Goal: Task Accomplishment & Management: Use online tool/utility

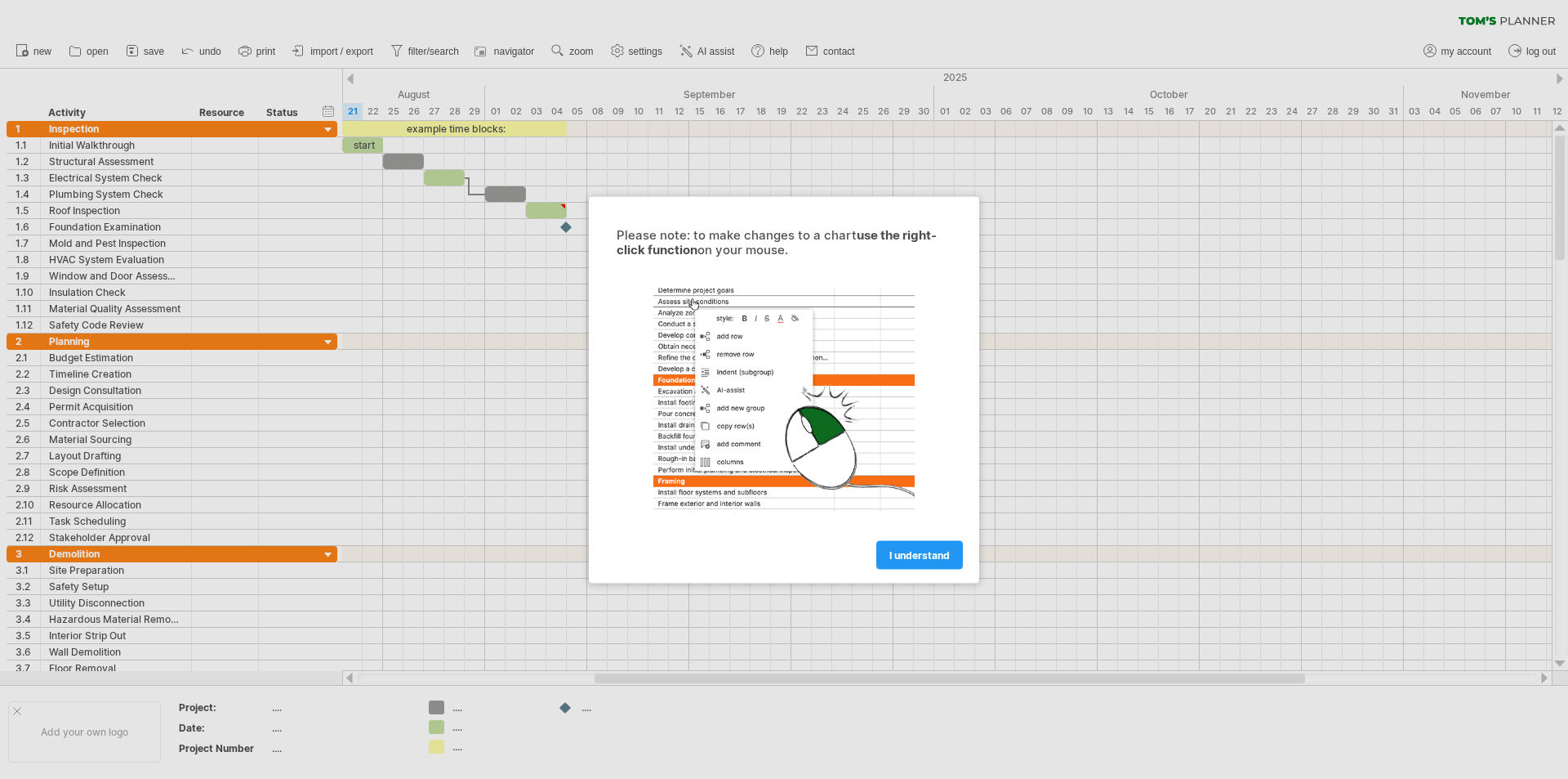
click at [937, 529] on div "I understand" at bounding box center [784, 546] width 368 height 41
click at [938, 551] on span "I understand" at bounding box center [920, 554] width 60 height 12
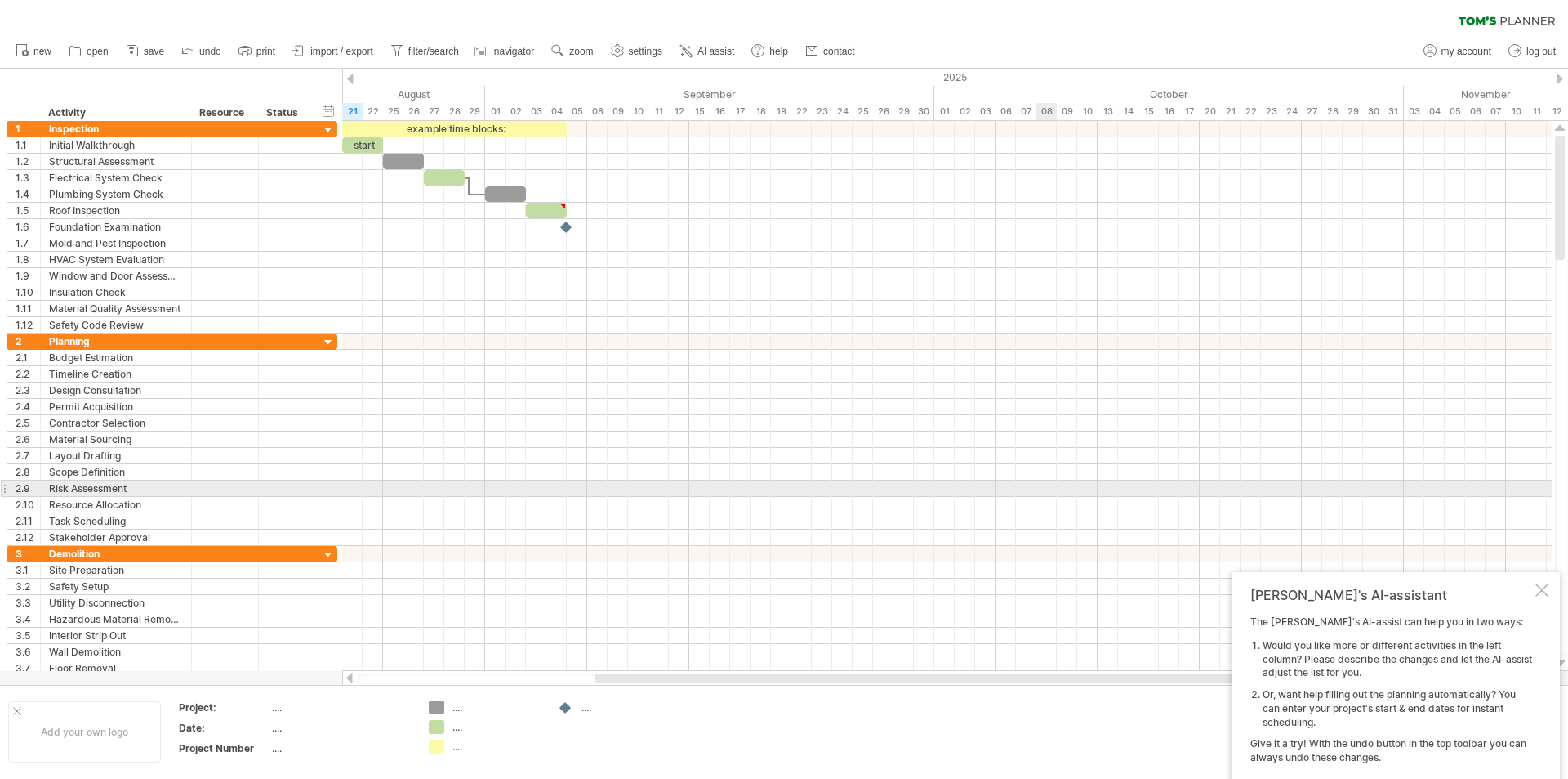
drag, startPoint x: 1040, startPoint y: 480, endPoint x: 974, endPoint y: 437, distance: 78.8
click at [1040, 481] on div at bounding box center [946, 488] width 1210 height 16
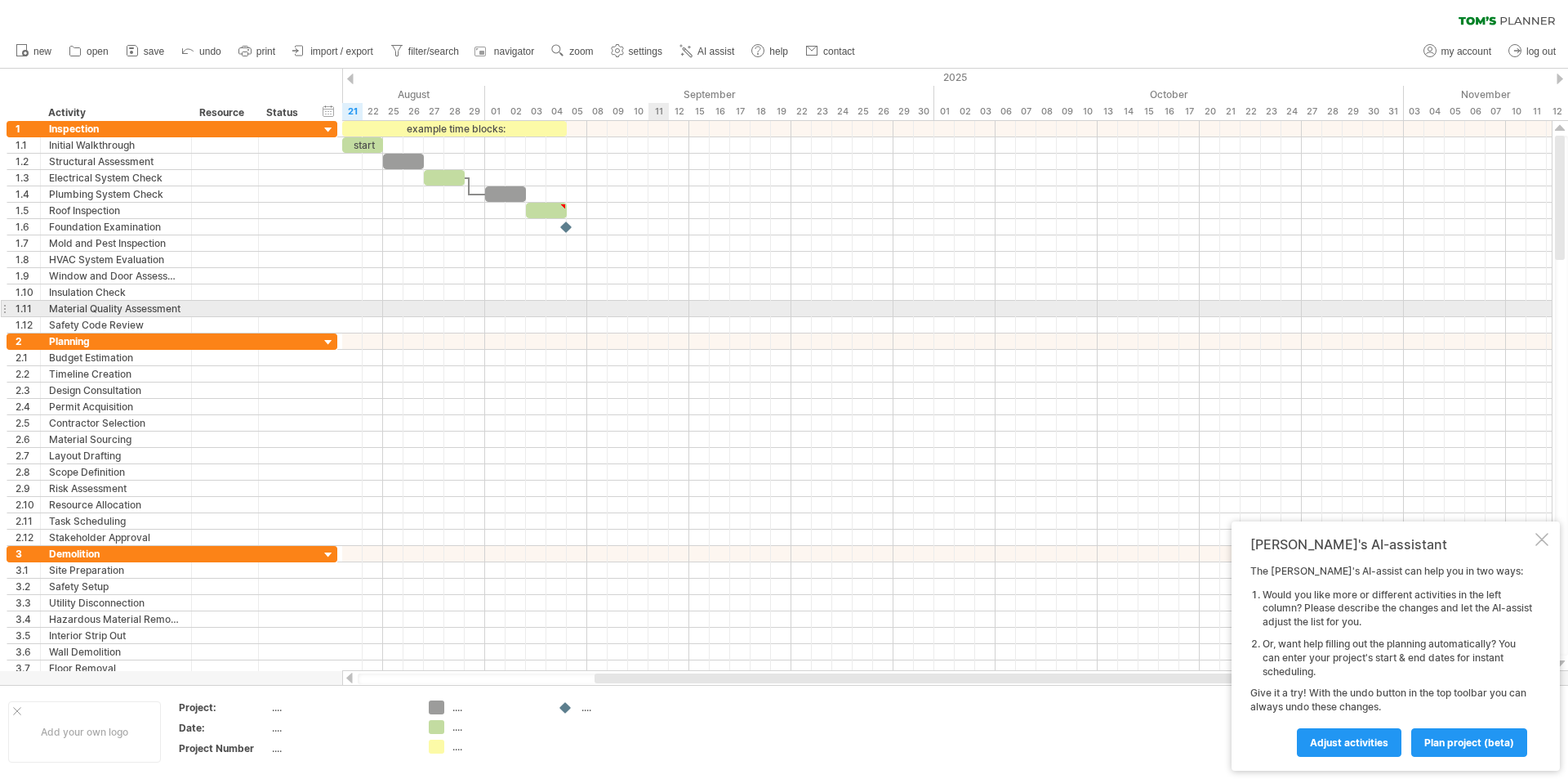
click at [661, 302] on div at bounding box center [946, 309] width 1210 height 16
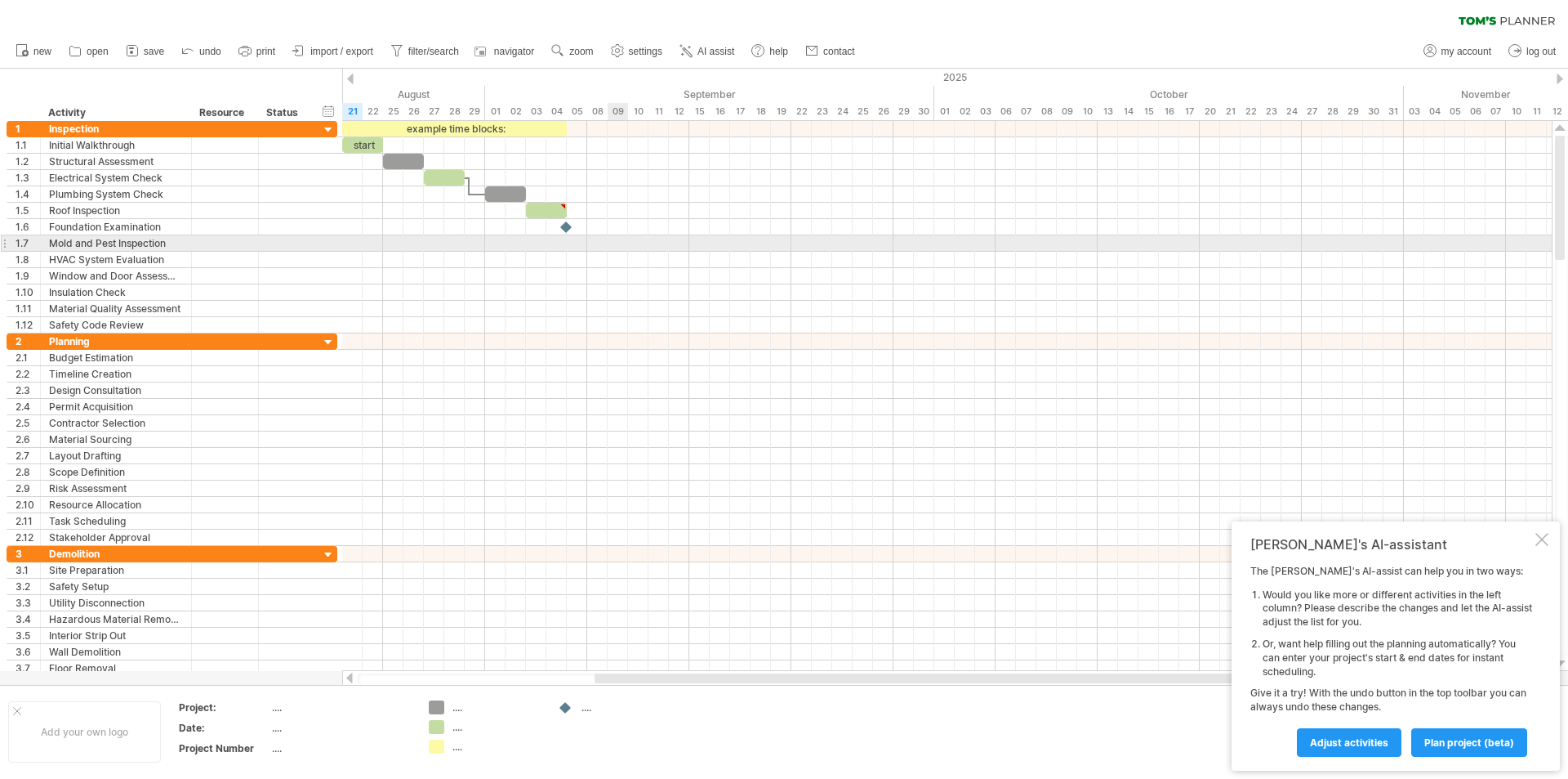
click at [618, 234] on div at bounding box center [946, 227] width 1210 height 16
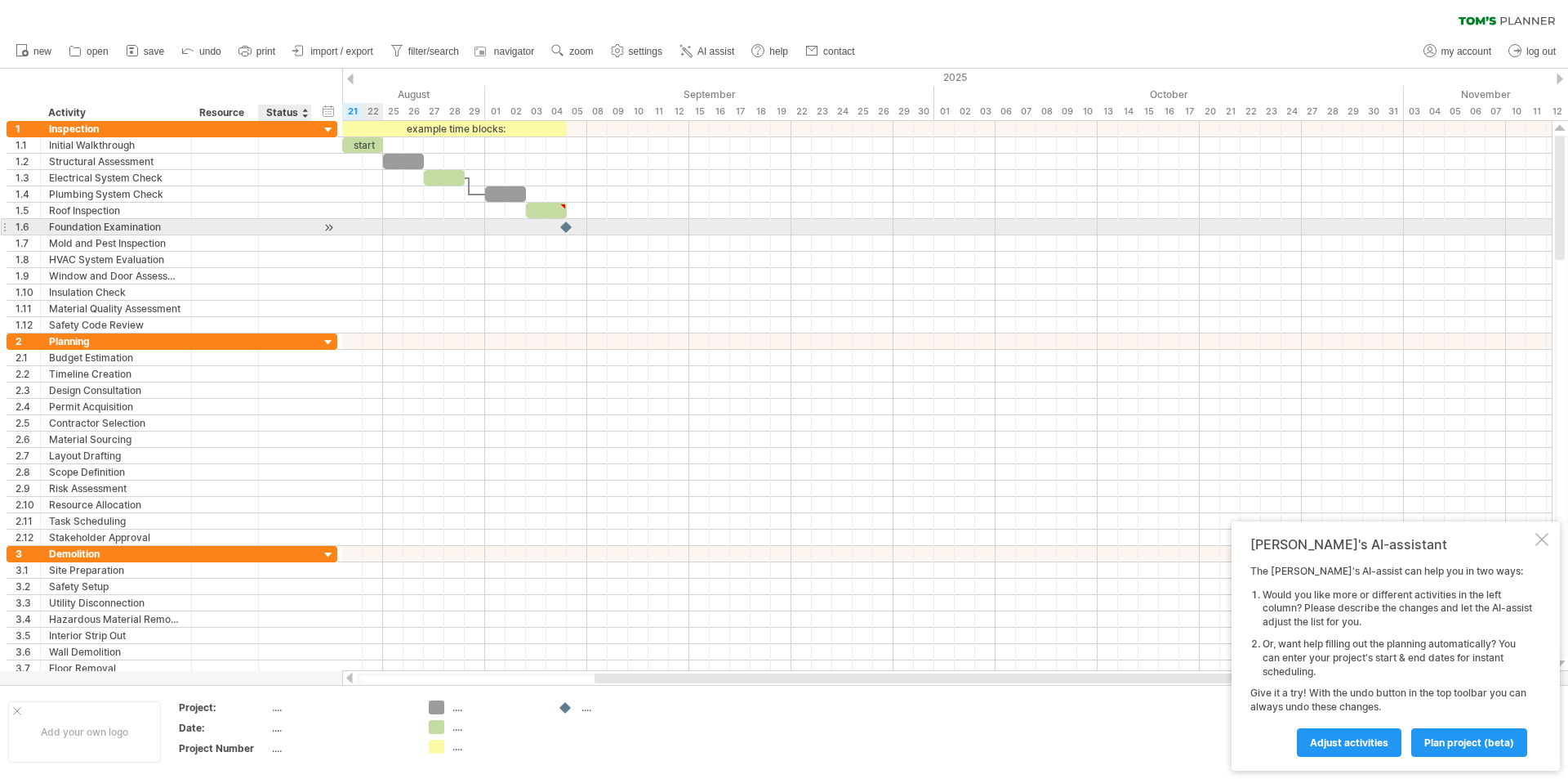
drag, startPoint x: 313, startPoint y: 233, endPoint x: 193, endPoint y: 213, distance: 121.7
click at [313, 233] on div "**********" at bounding box center [171, 227] width 330 height 16
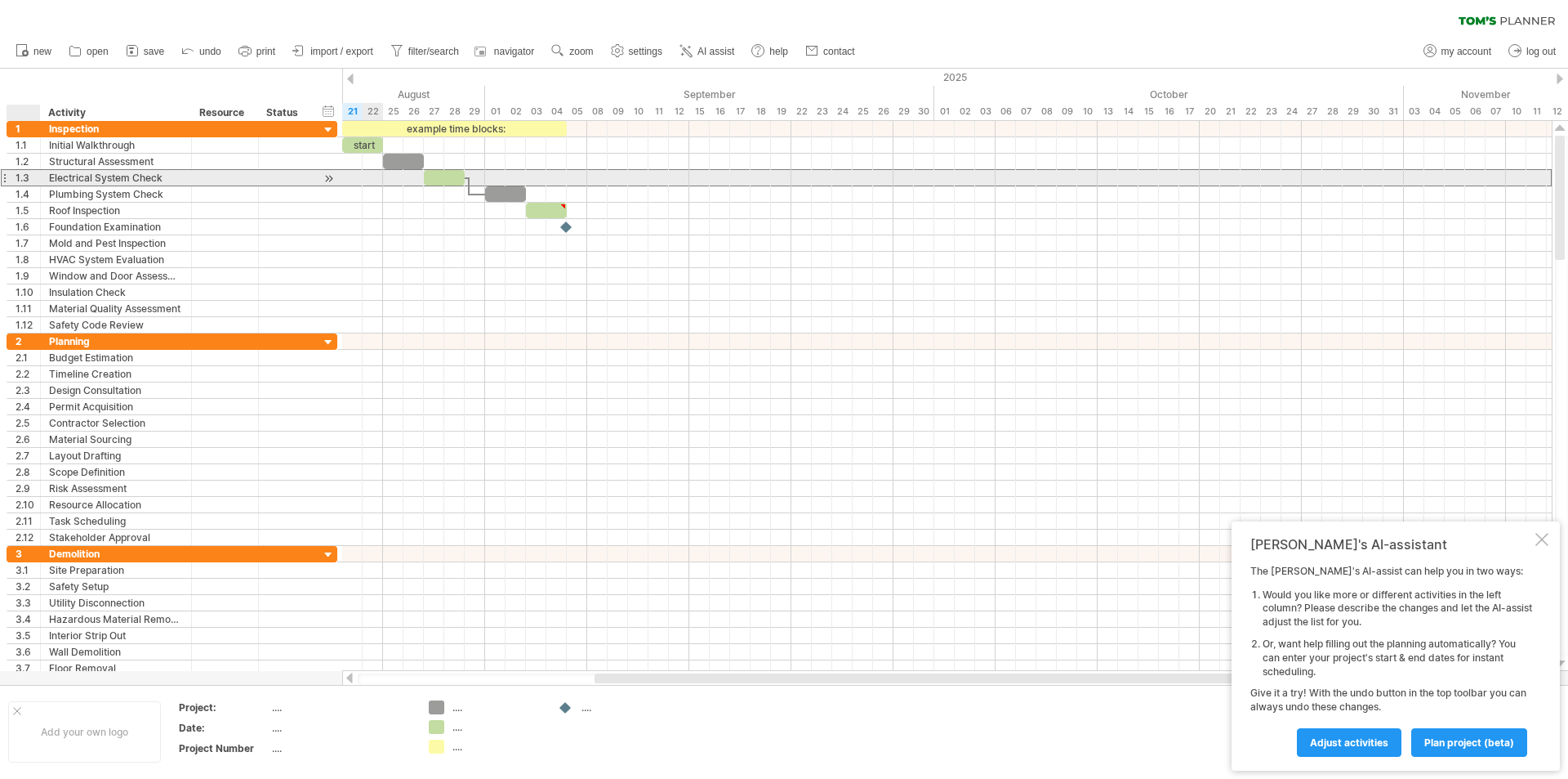
click at [31, 178] on div "1.3" at bounding box center [28, 177] width 25 height 15
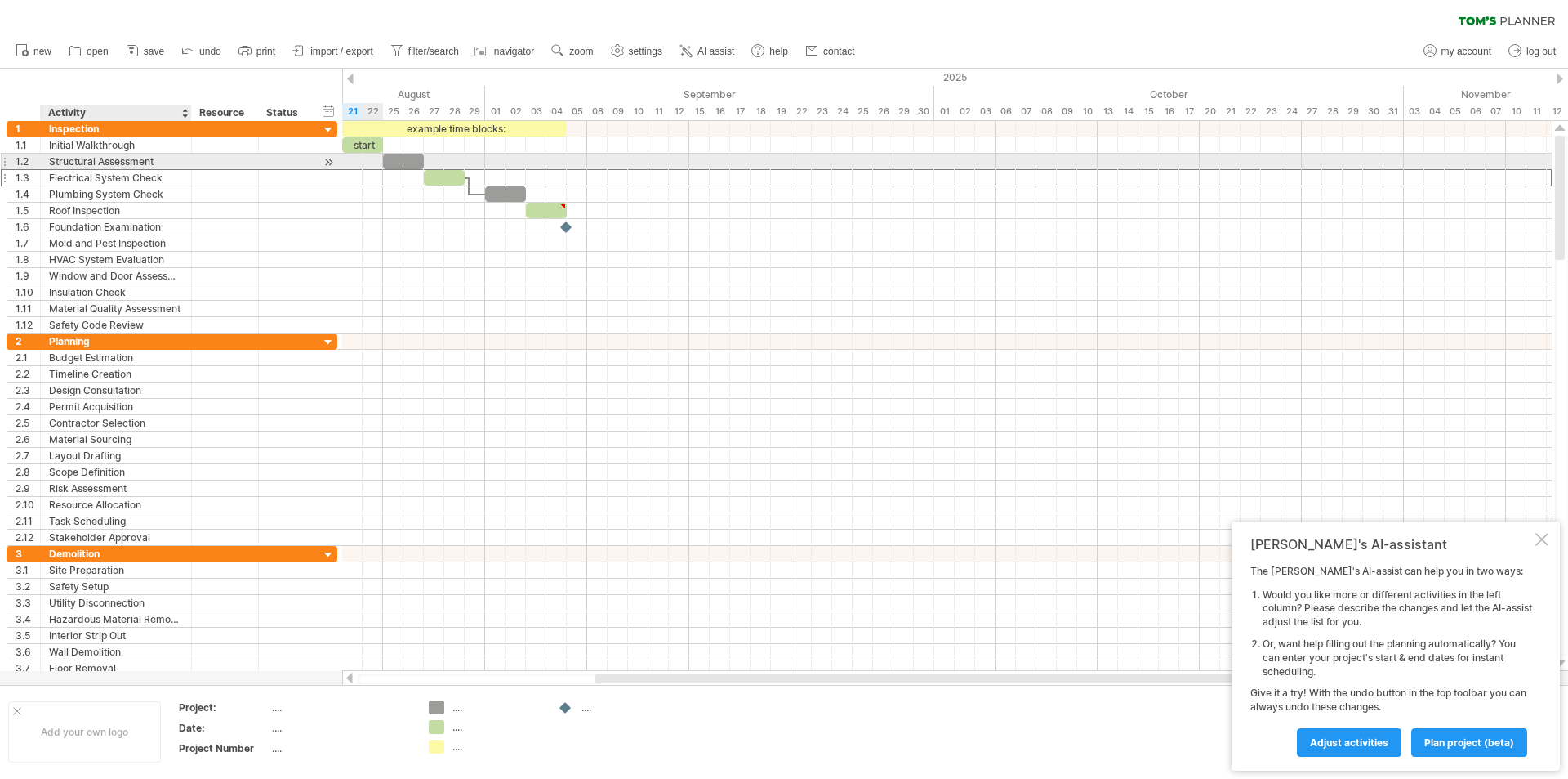
click at [60, 166] on div "Structural Assessment" at bounding box center [116, 161] width 134 height 15
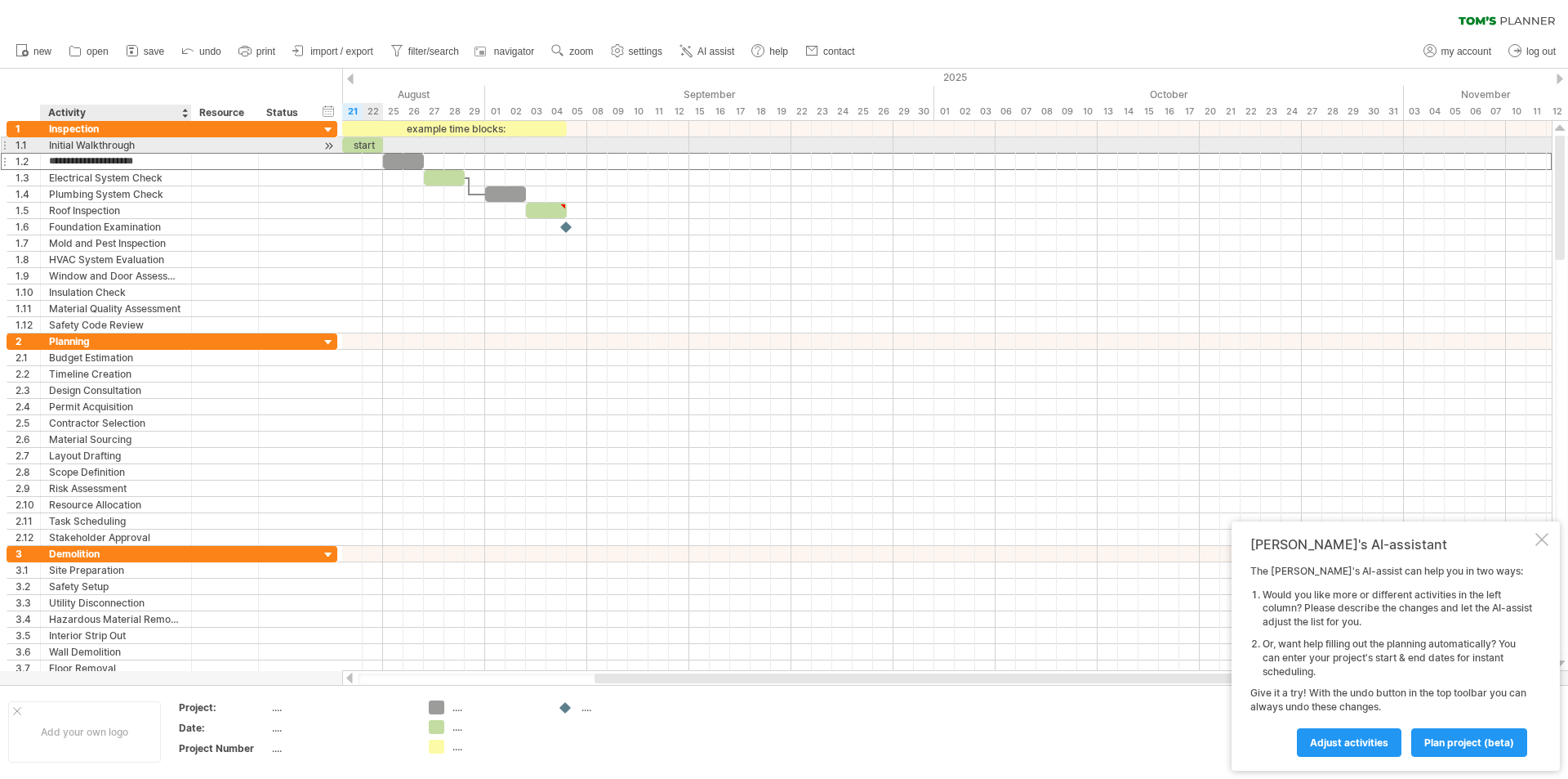
click at [72, 150] on div "Initial Walkthrough" at bounding box center [116, 145] width 134 height 15
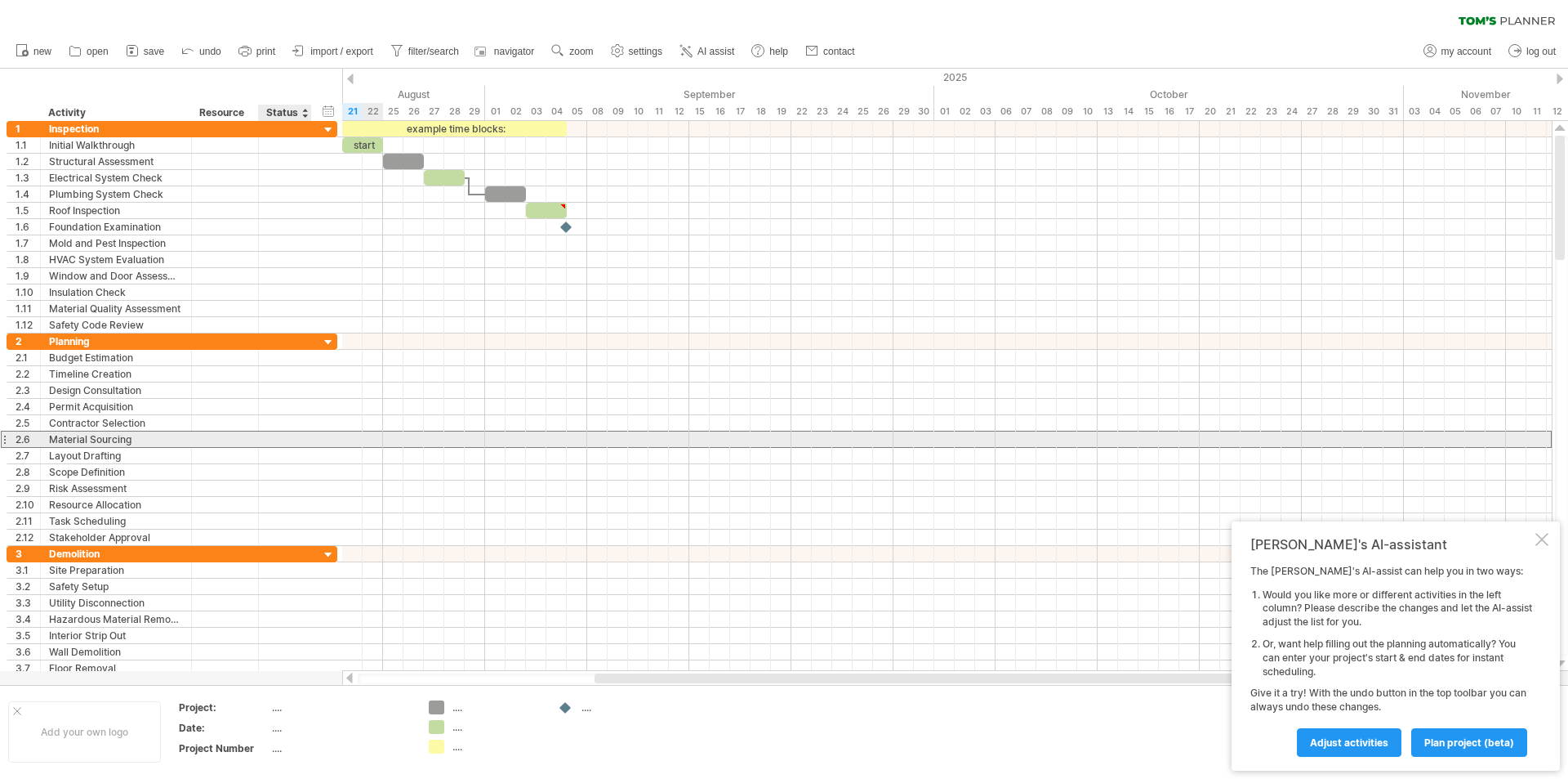
click at [317, 438] on div "**********" at bounding box center [171, 439] width 330 height 17
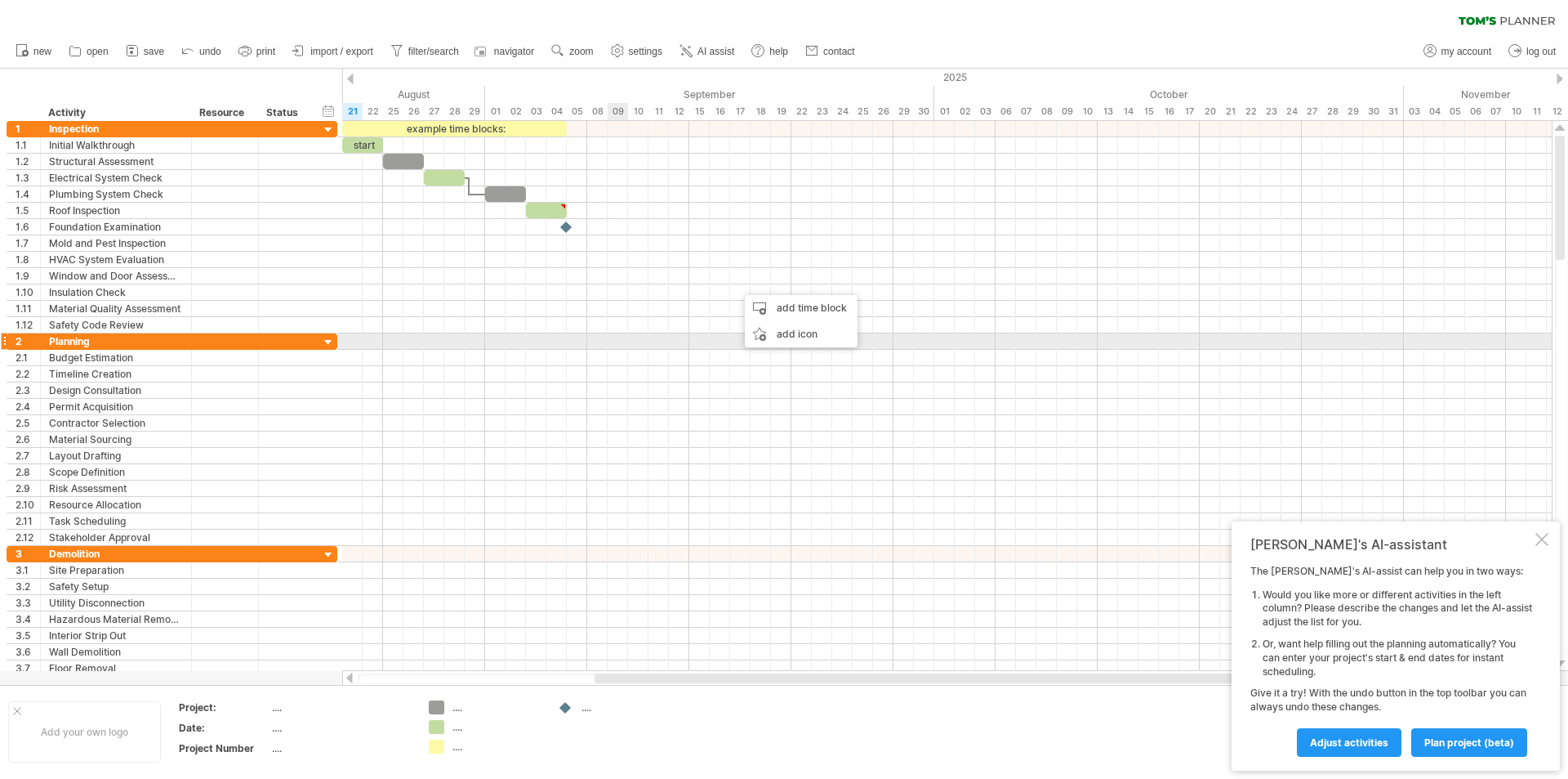
click at [605, 386] on div at bounding box center [946, 390] width 1210 height 16
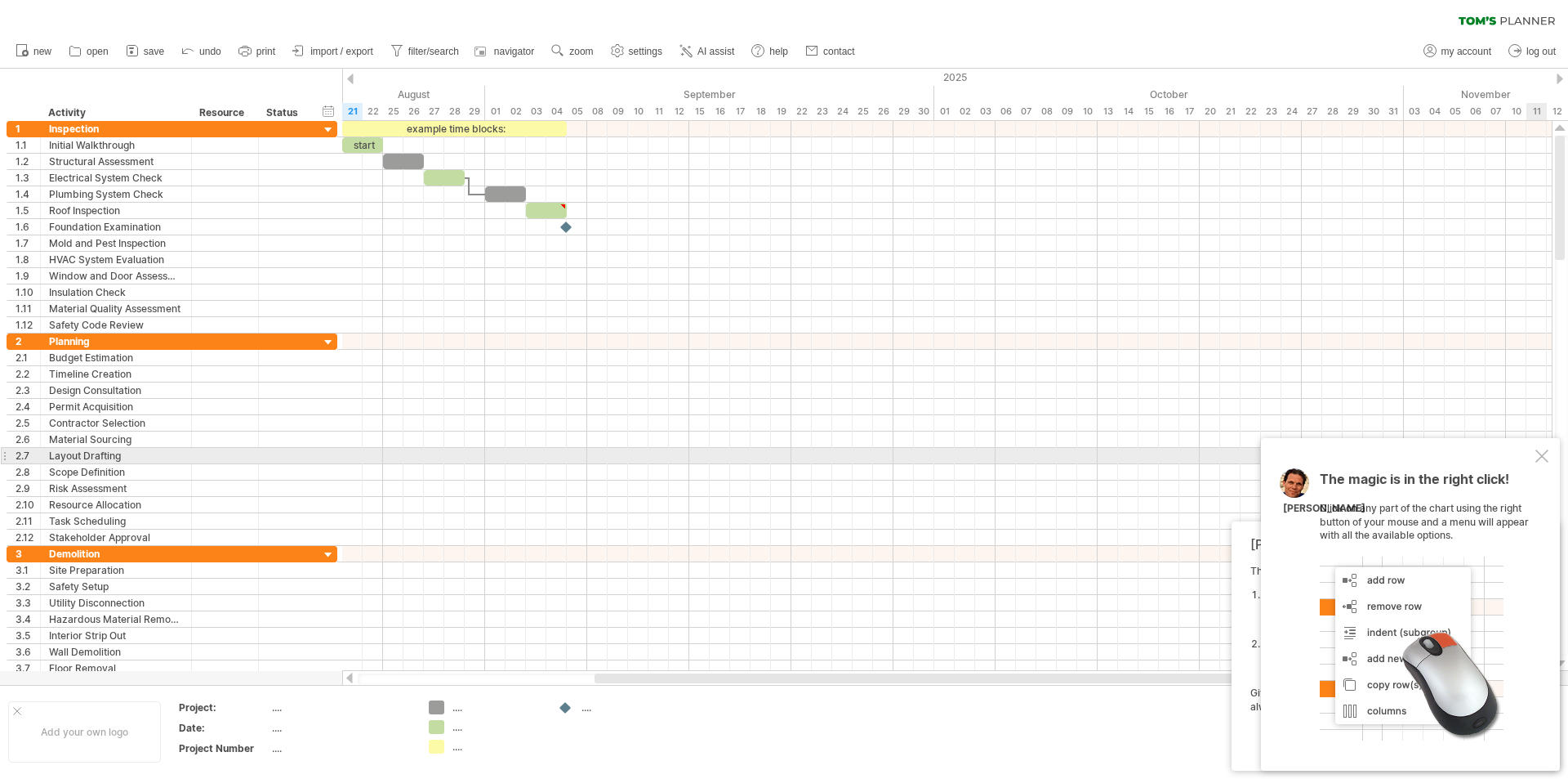
click at [1544, 452] on div at bounding box center [1542, 456] width 13 height 13
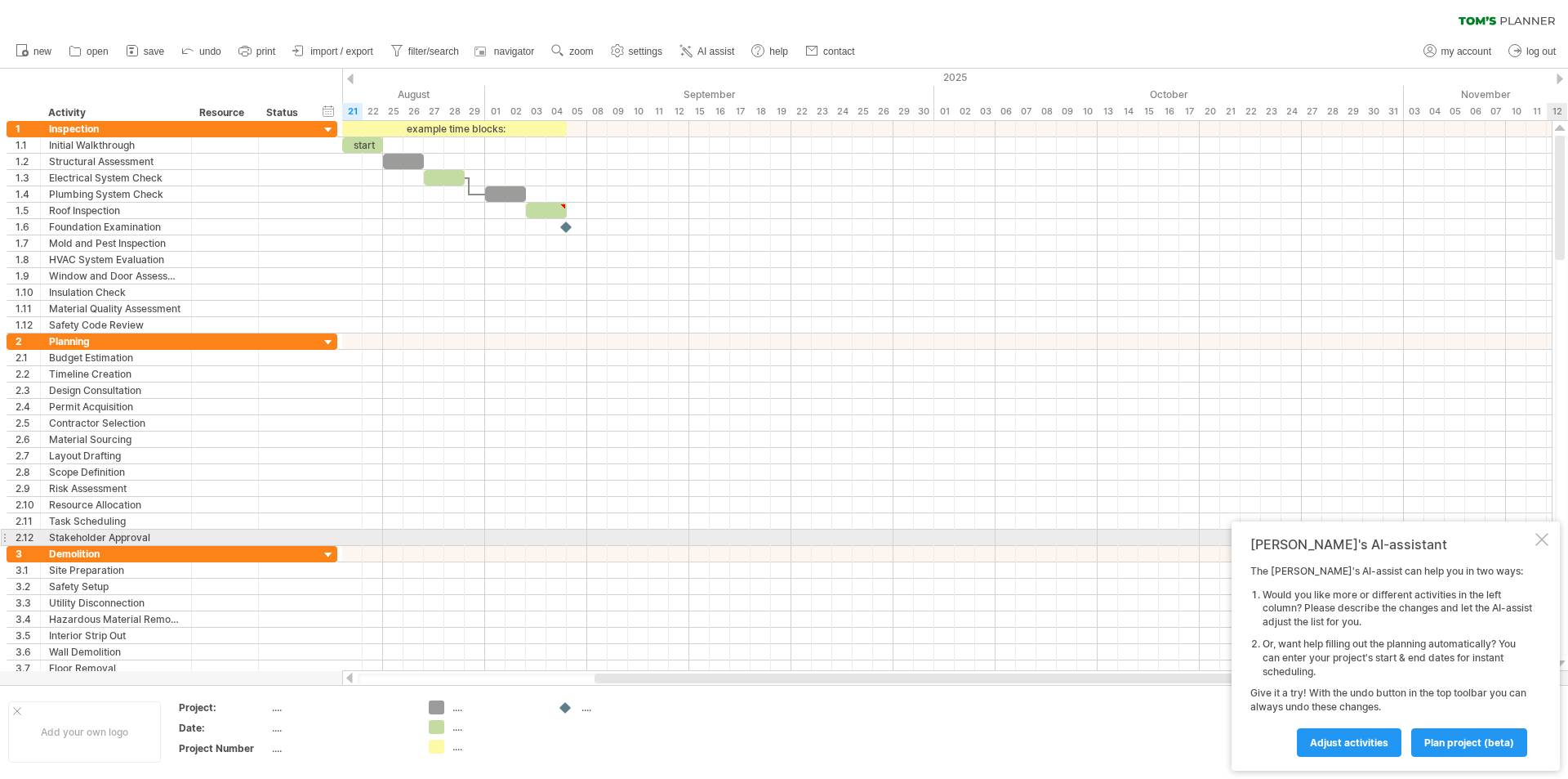
click at [1545, 544] on div at bounding box center [1542, 539] width 13 height 13
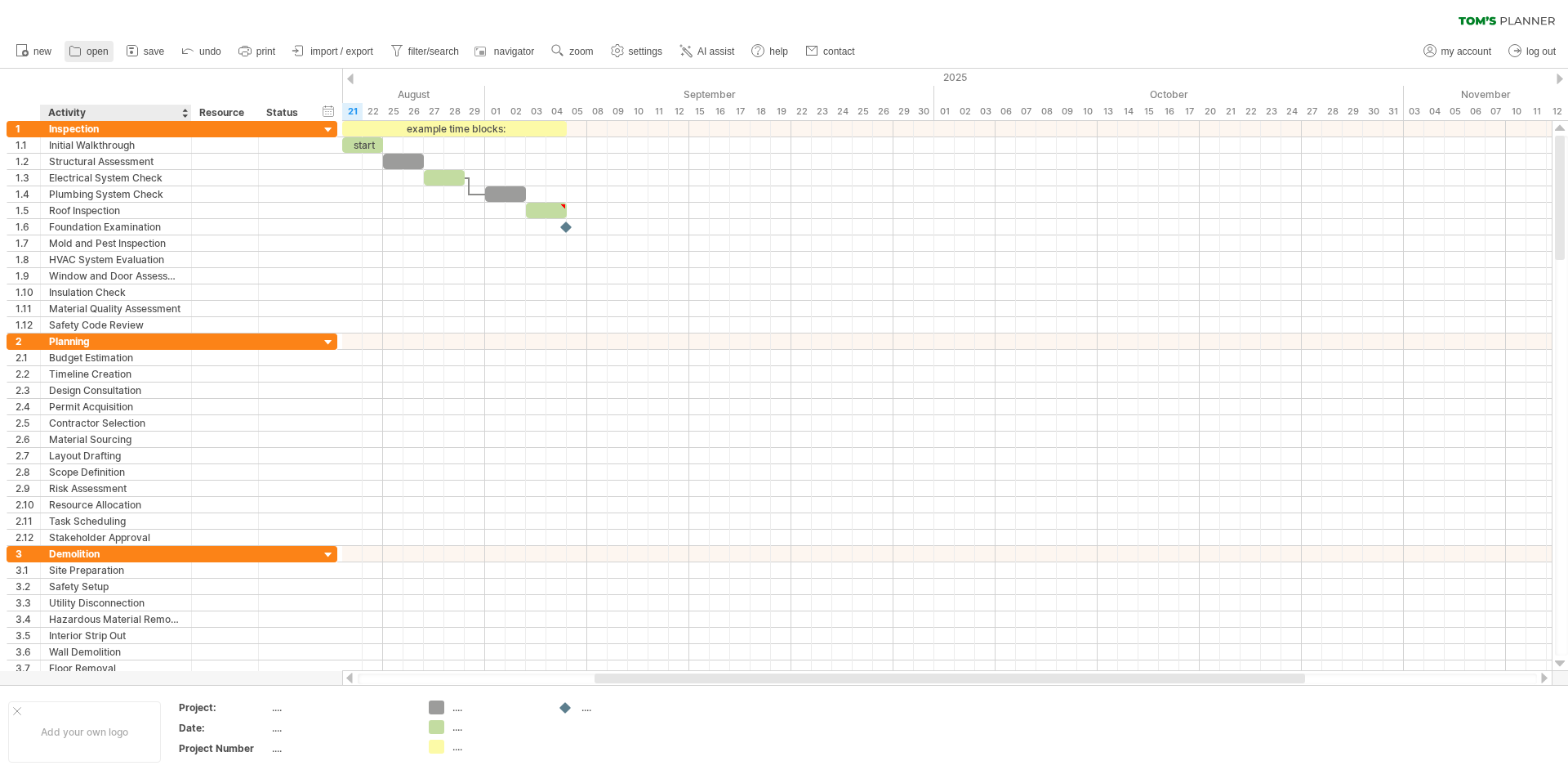
click at [97, 59] on link "open" at bounding box center [88, 52] width 49 height 21
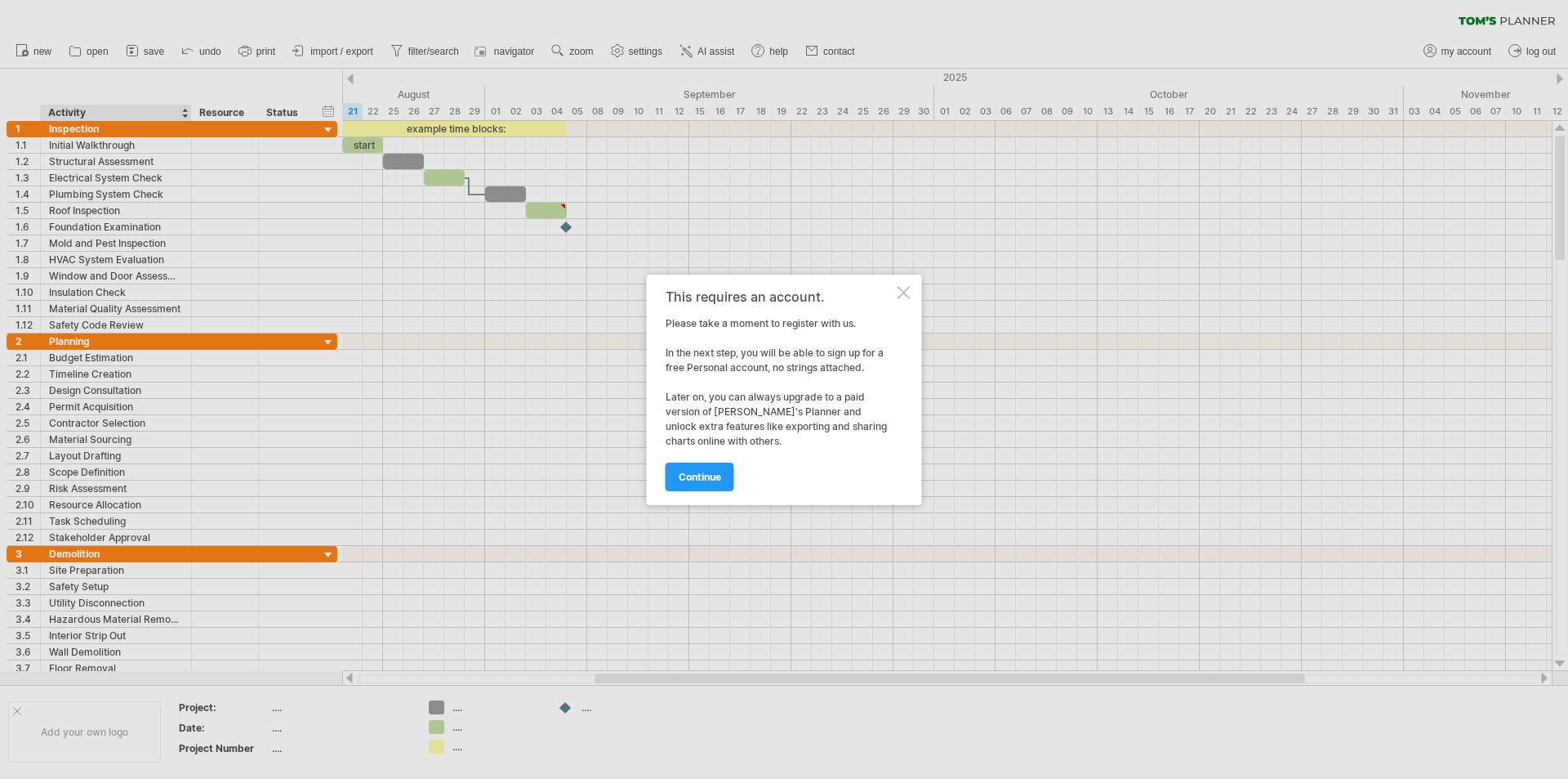
click at [908, 286] on div at bounding box center [904, 293] width 13 height 13
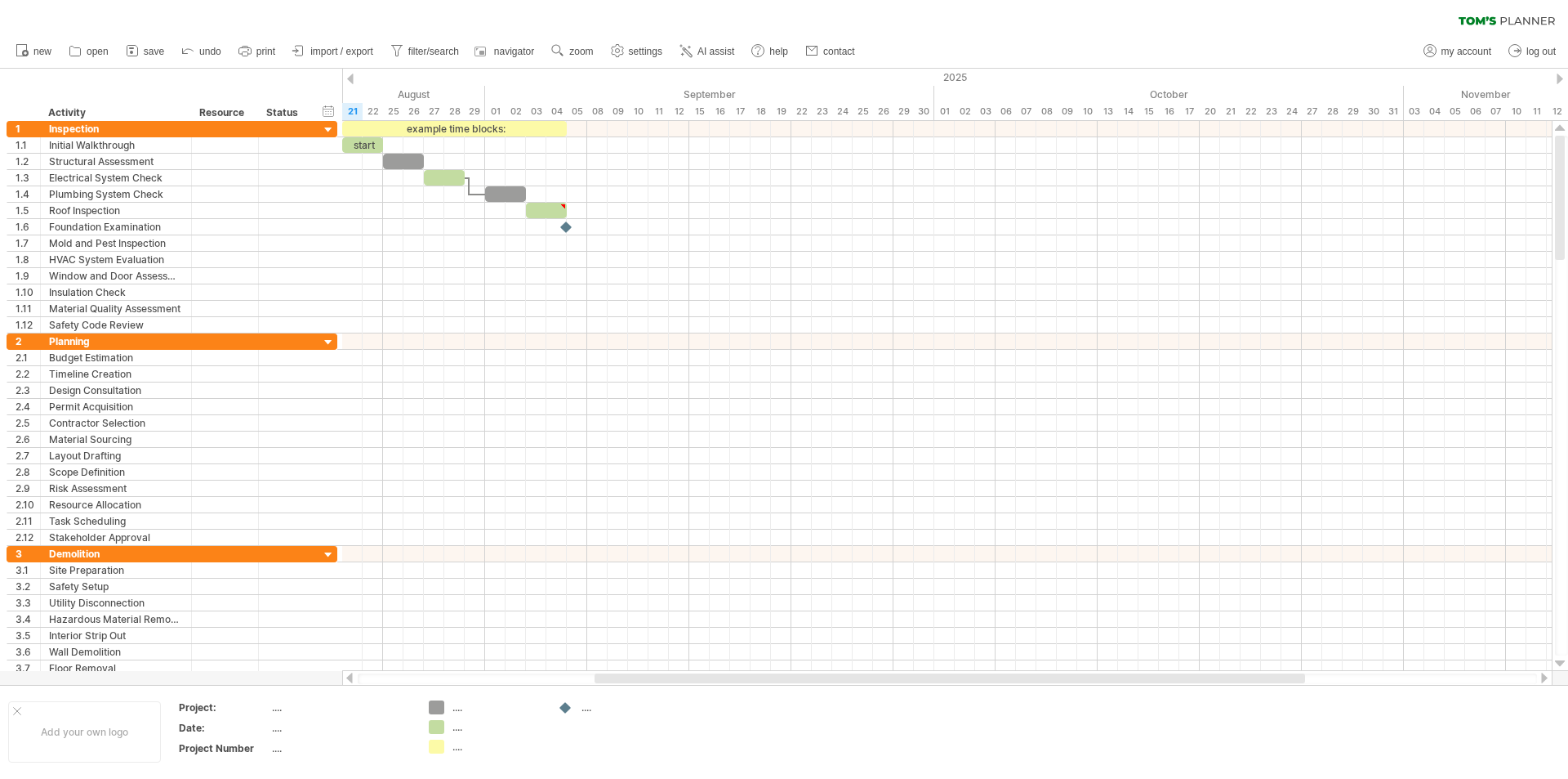
click at [142, 47] on link "save" at bounding box center [145, 52] width 47 height 21
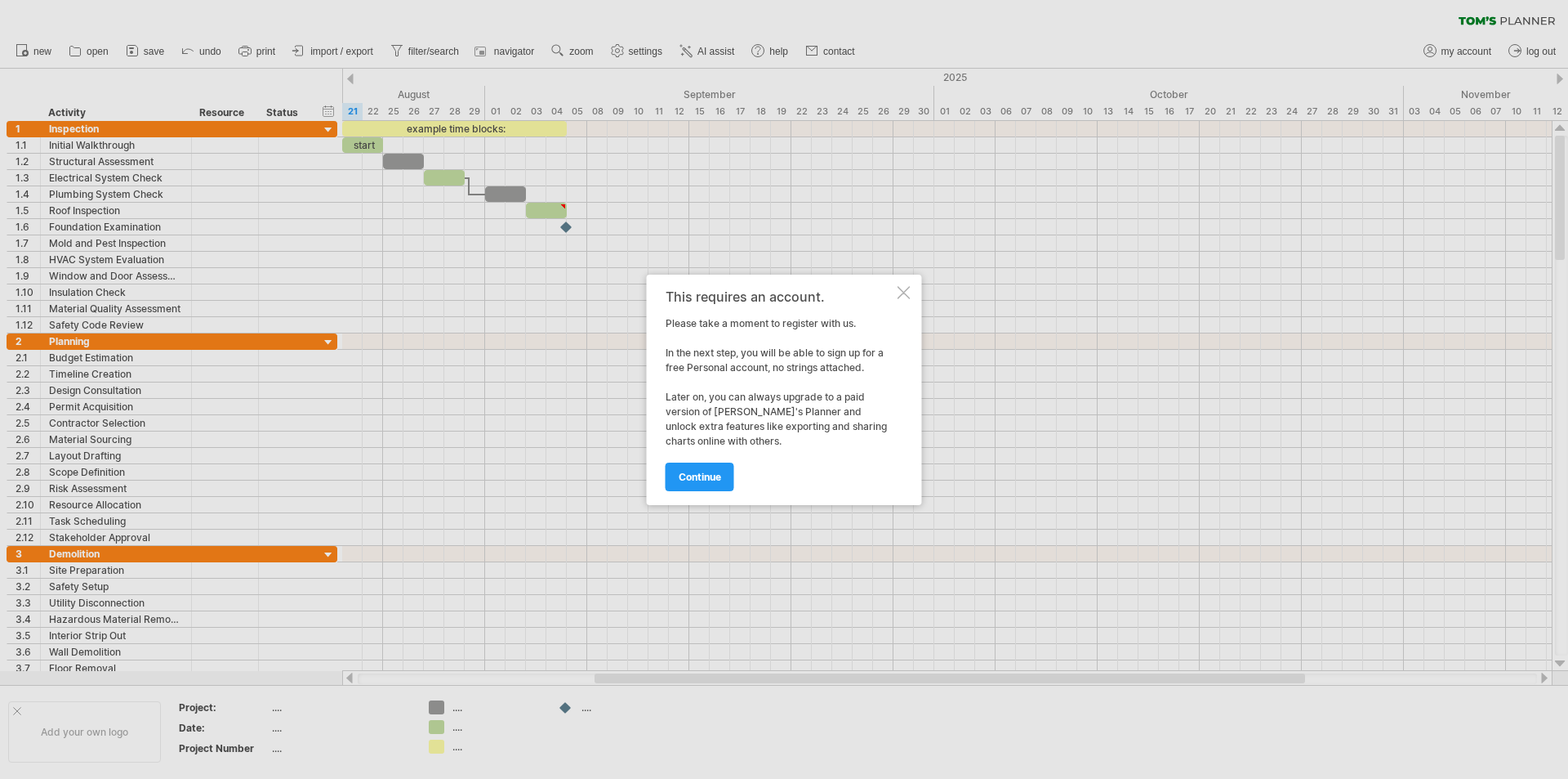
click at [905, 290] on div at bounding box center [904, 293] width 13 height 13
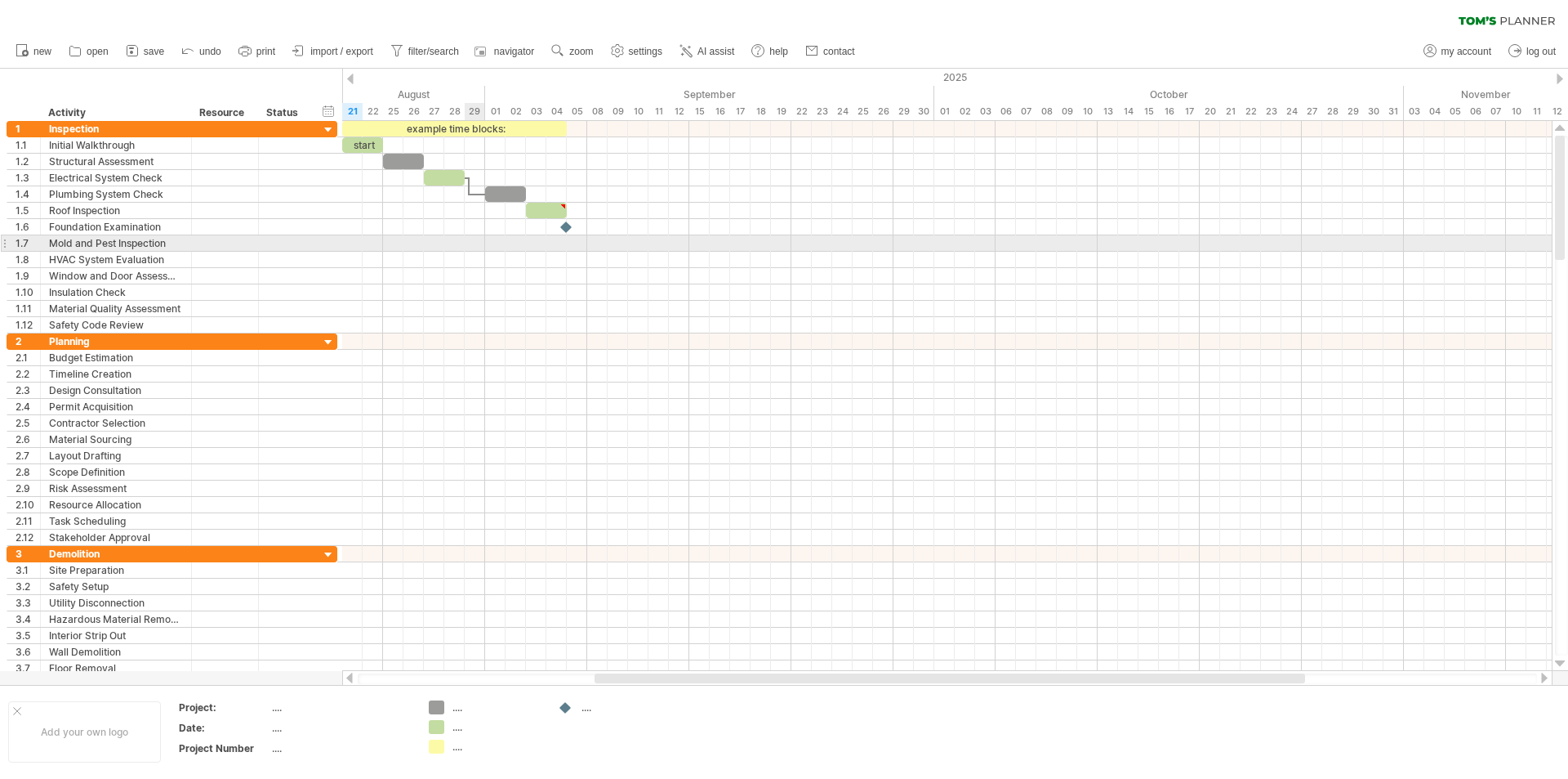
click at [476, 247] on div at bounding box center [946, 243] width 1210 height 16
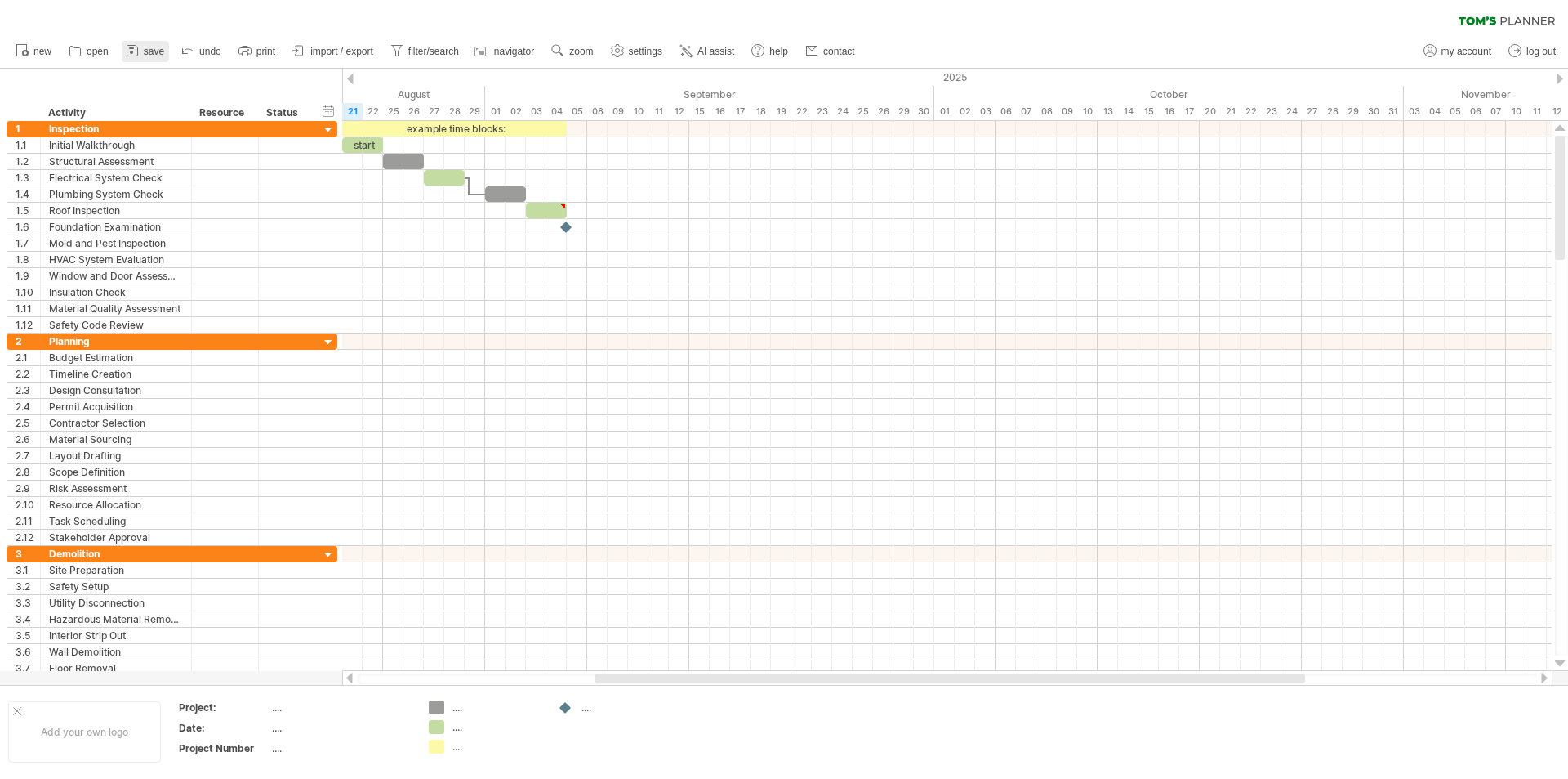
click at [147, 53] on span "save" at bounding box center [153, 52] width 20 height 11
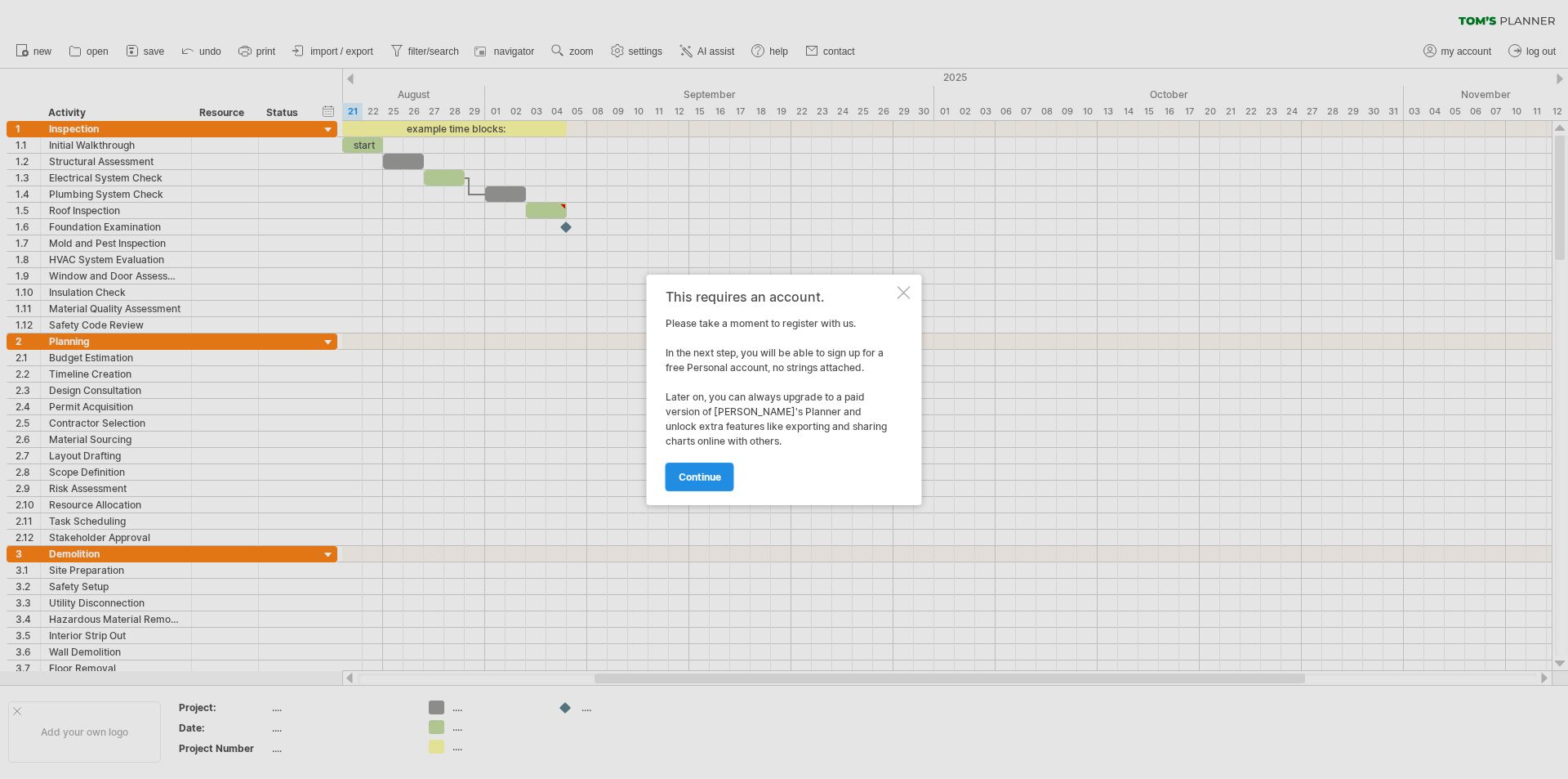
click at [686, 481] on span "continue" at bounding box center [700, 476] width 42 height 12
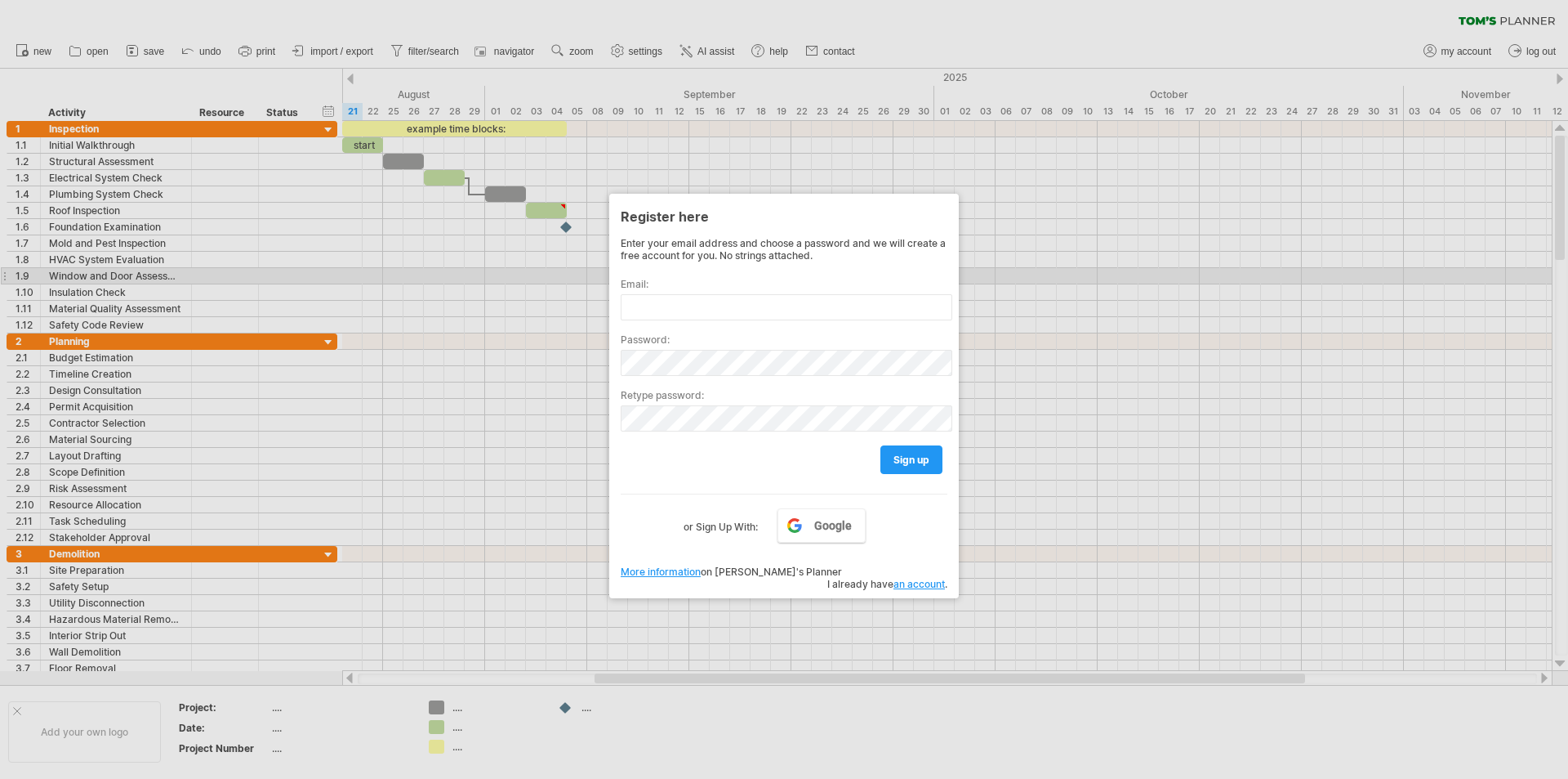
click at [1239, 285] on div at bounding box center [784, 389] width 1568 height 779
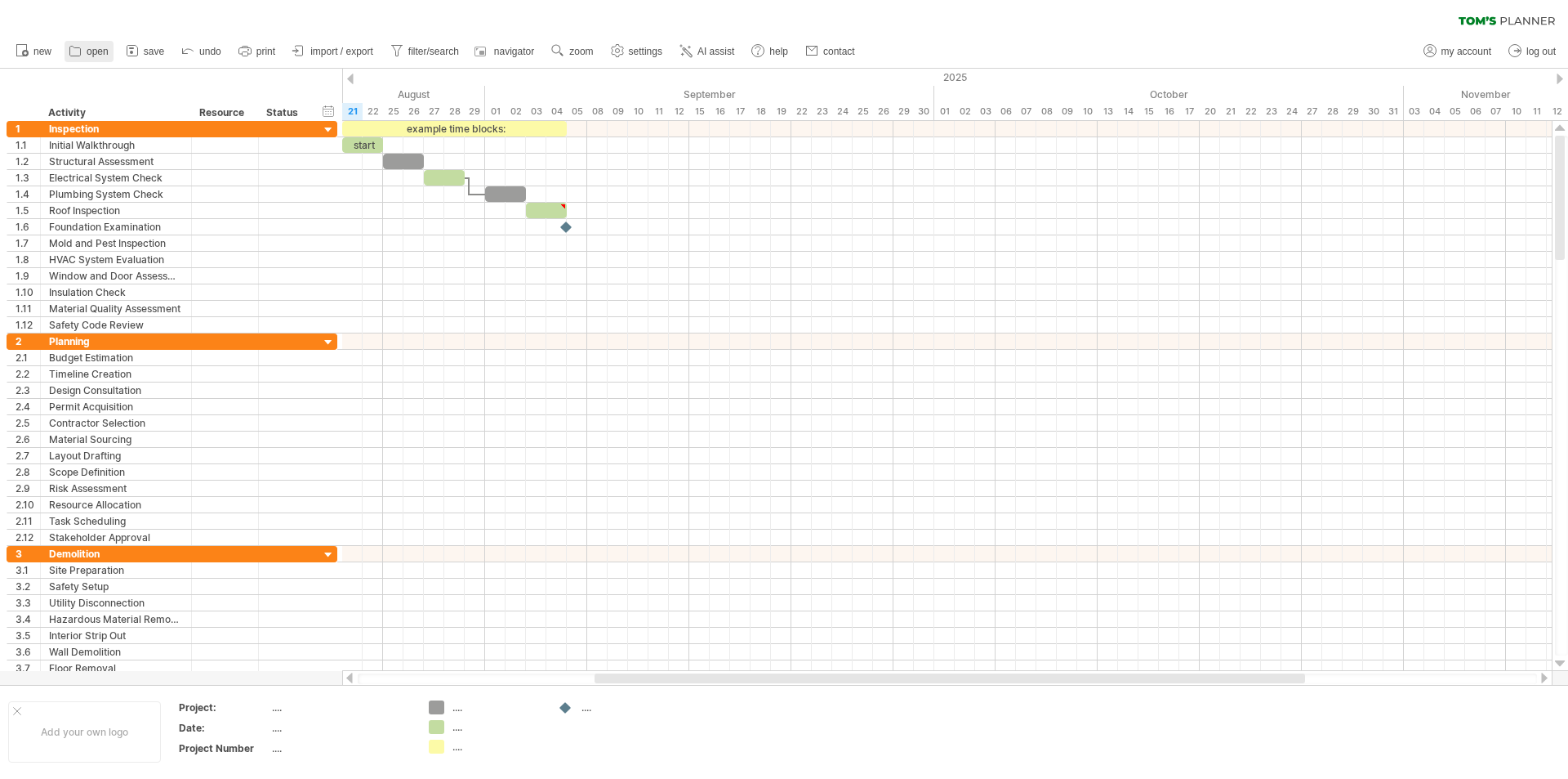
click at [79, 53] on icon at bounding box center [75, 50] width 16 height 16
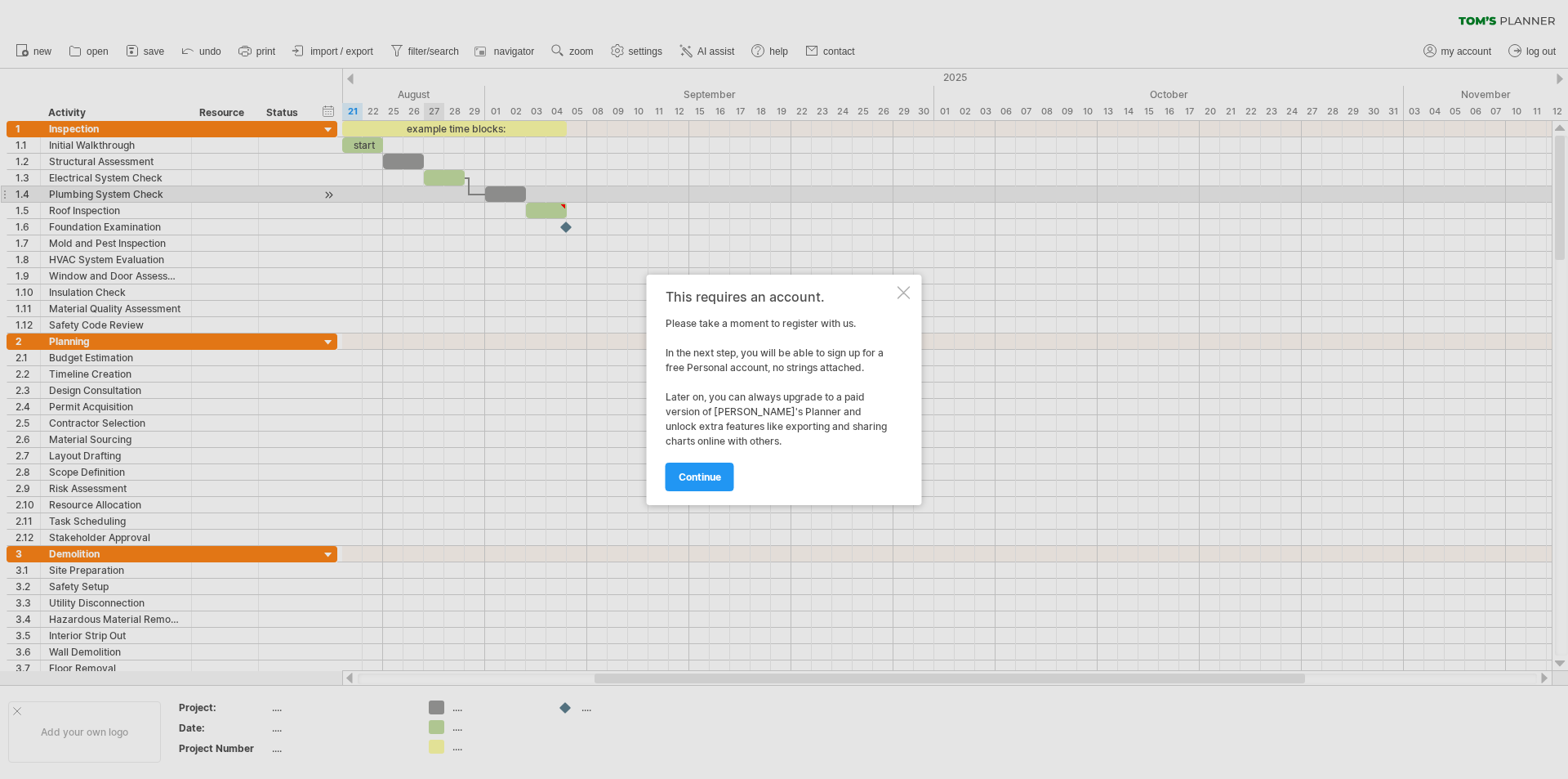
click at [910, 299] on div "This requires an account. Please take a moment to register with us. In the next…" at bounding box center [784, 390] width 275 height 231
click at [904, 294] on div at bounding box center [904, 293] width 13 height 13
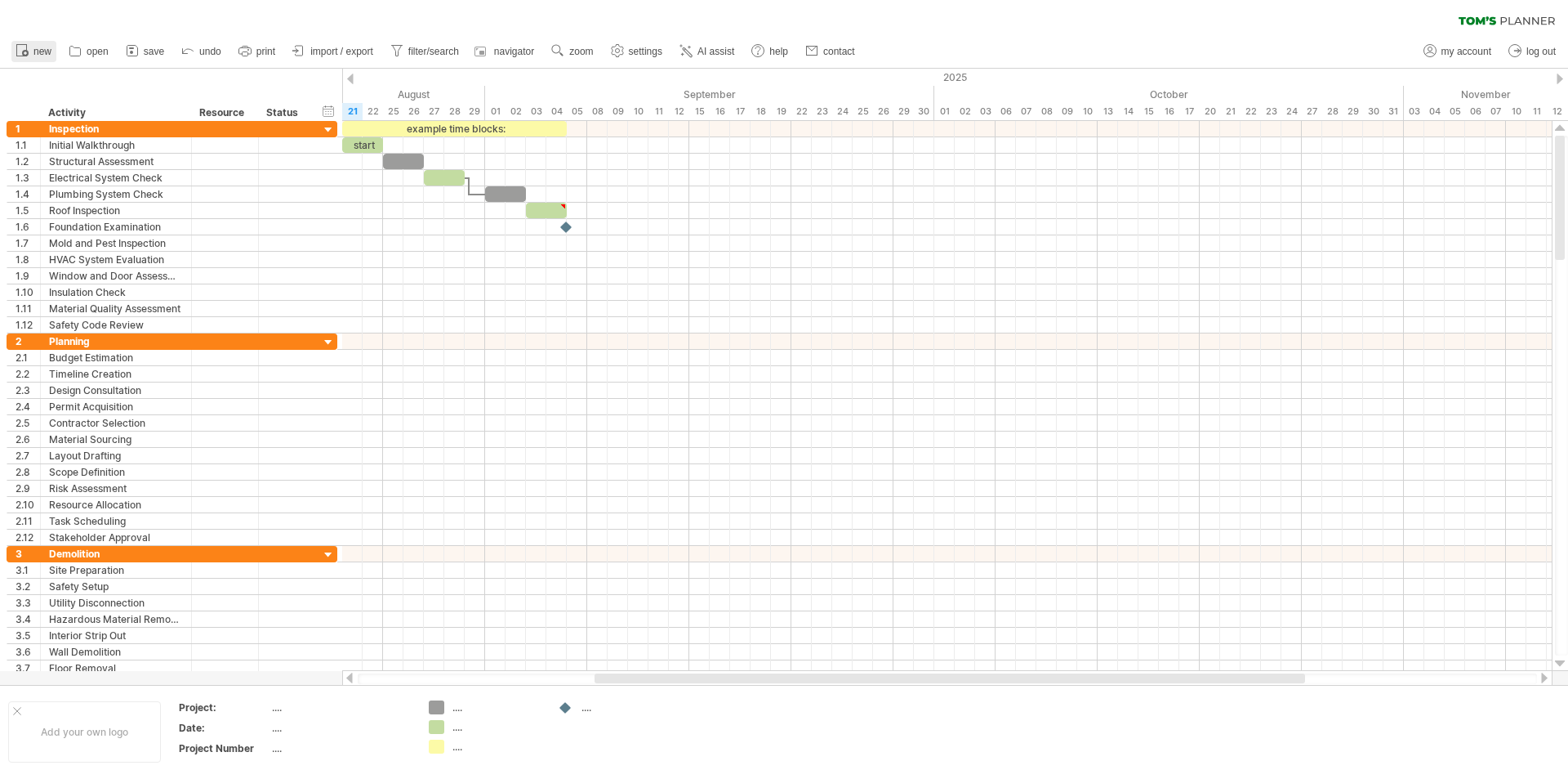
click at [33, 48] on link "new" at bounding box center [34, 52] width 45 height 21
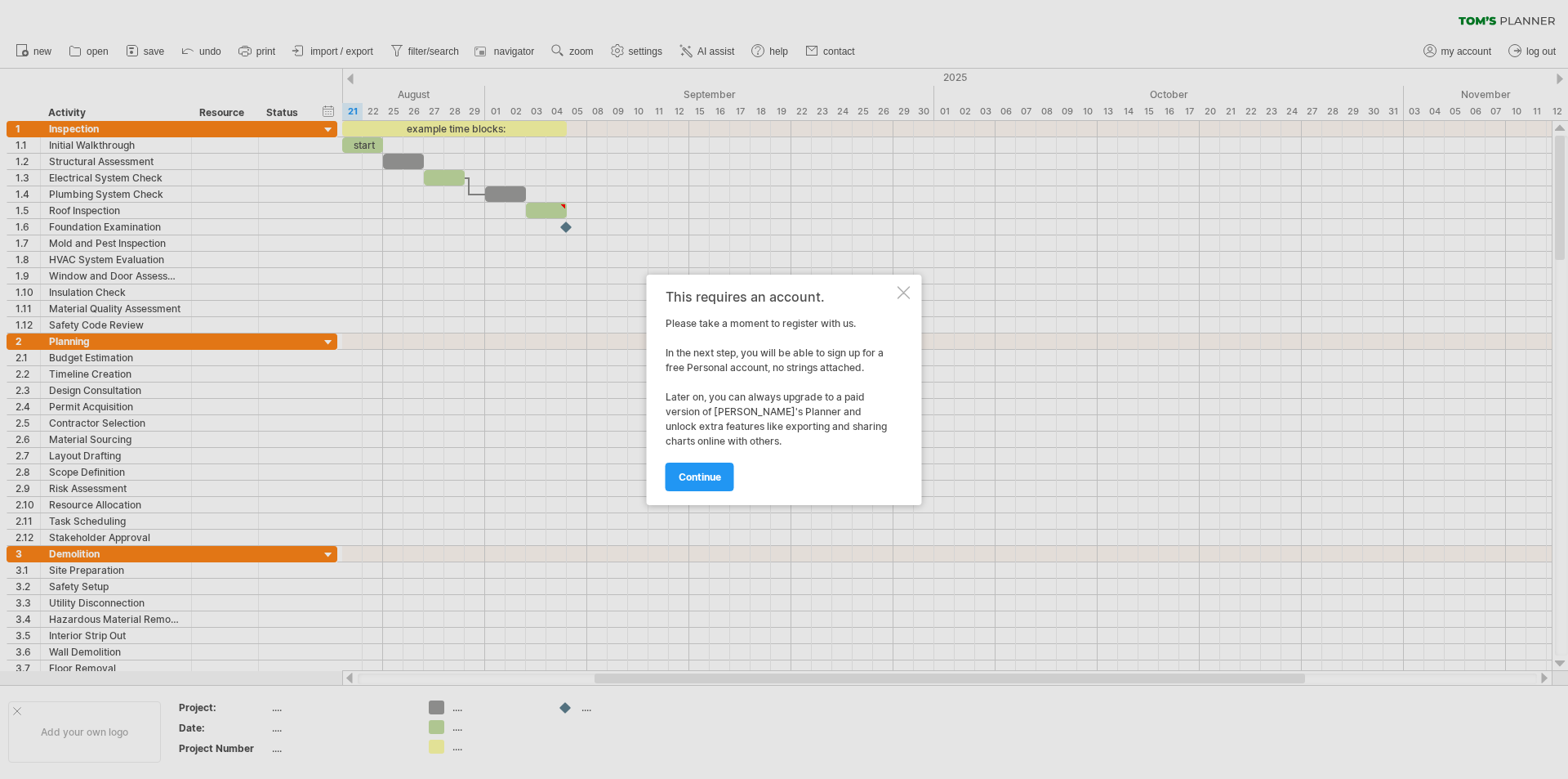
click at [712, 492] on div "This requires an account. Please take a moment to register with us. In the next…" at bounding box center [784, 390] width 275 height 231
click at [714, 481] on span "continue" at bounding box center [700, 476] width 42 height 12
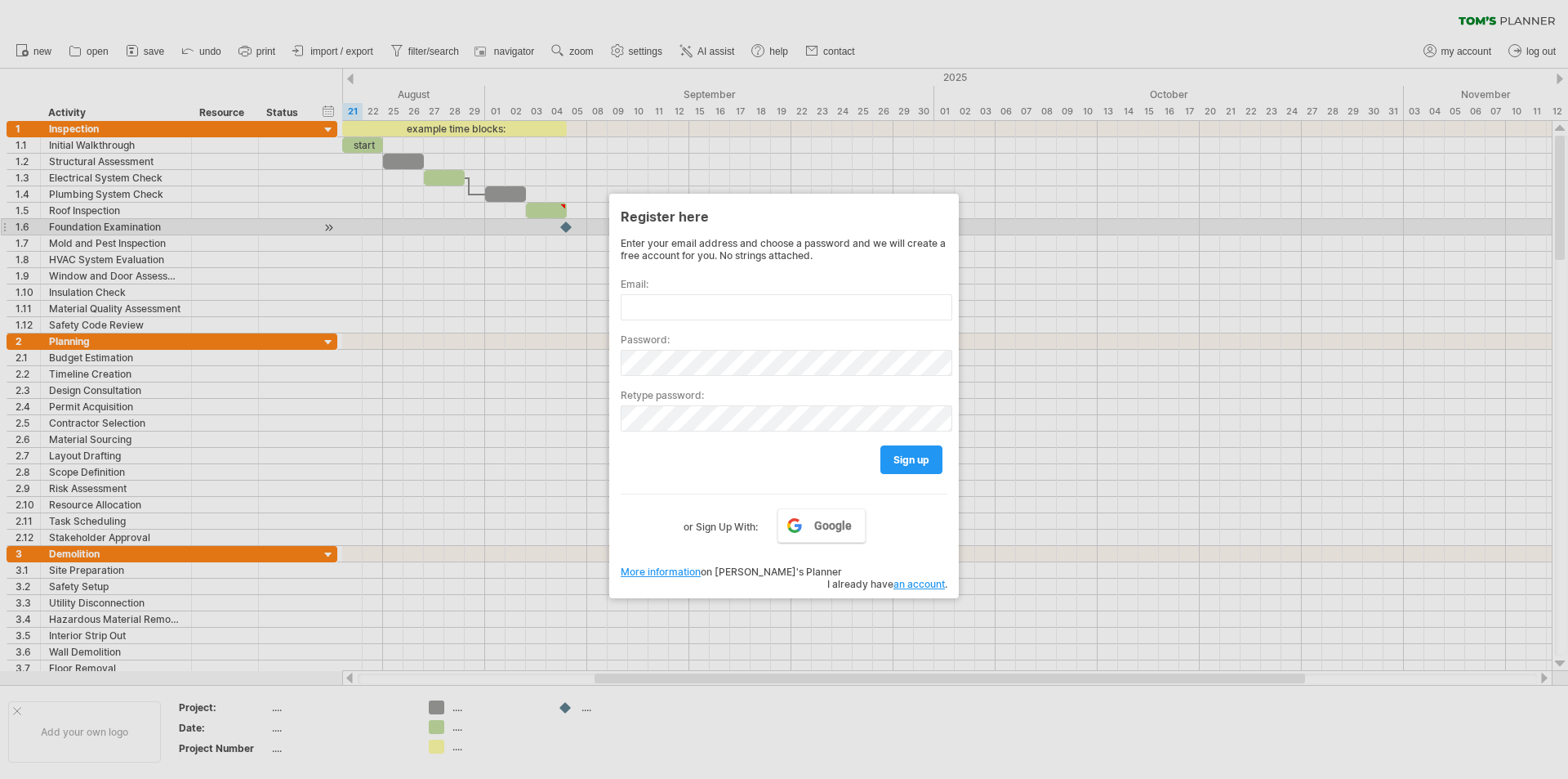
click at [1287, 230] on div at bounding box center [784, 389] width 1568 height 779
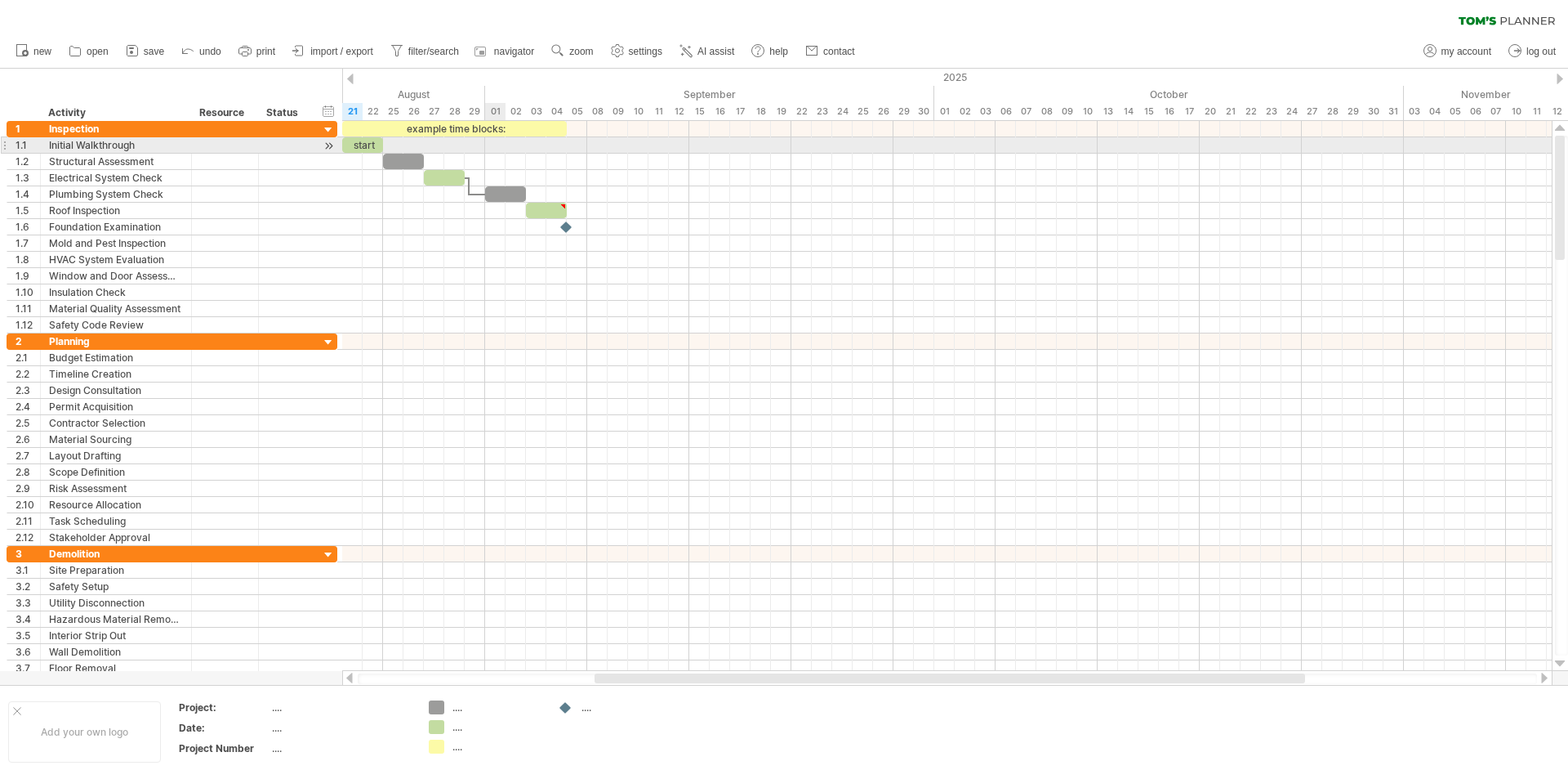
click at [487, 152] on div at bounding box center [946, 145] width 1210 height 16
